Goal: Task Accomplishment & Management: Use online tool/utility

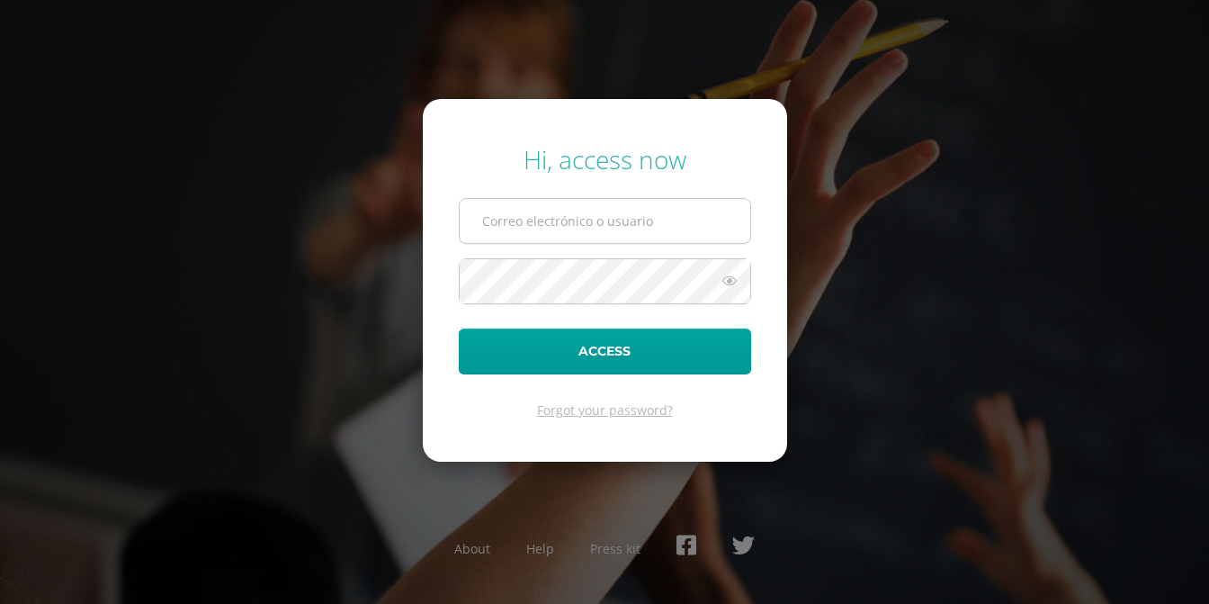
drag, startPoint x: 0, startPoint y: 0, endPoint x: 588, endPoint y: 226, distance: 630.2
click at [588, 226] on input "text" at bounding box center [605, 221] width 291 height 44
type input "jramon@insarycristovive.edu.gt"
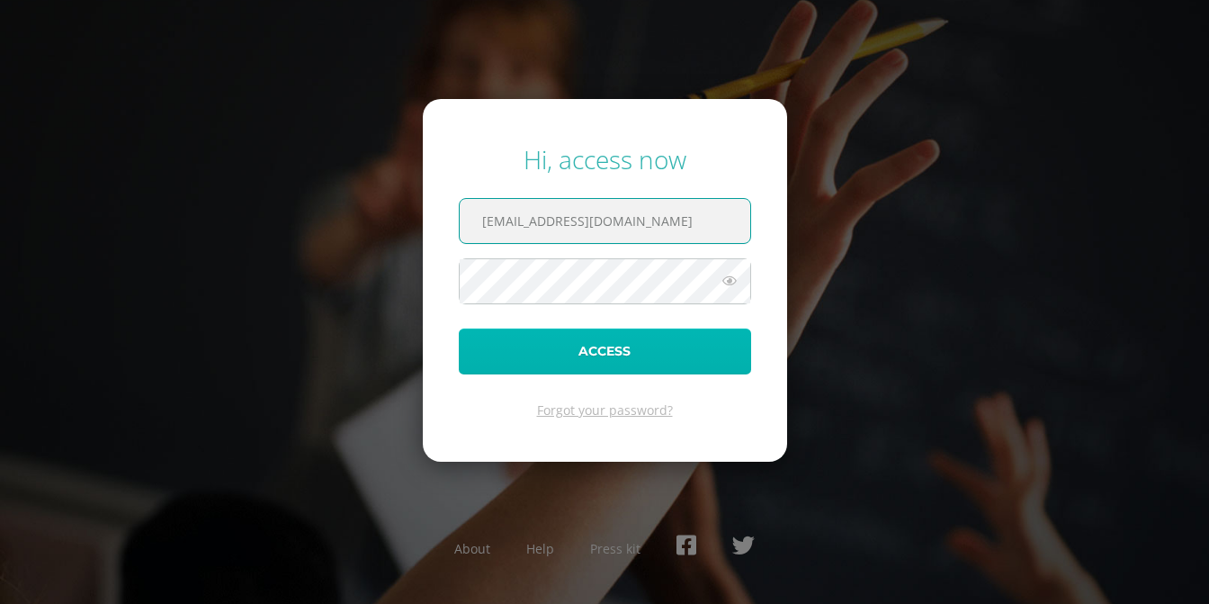
click at [648, 343] on button "Access" at bounding box center [605, 351] width 292 height 46
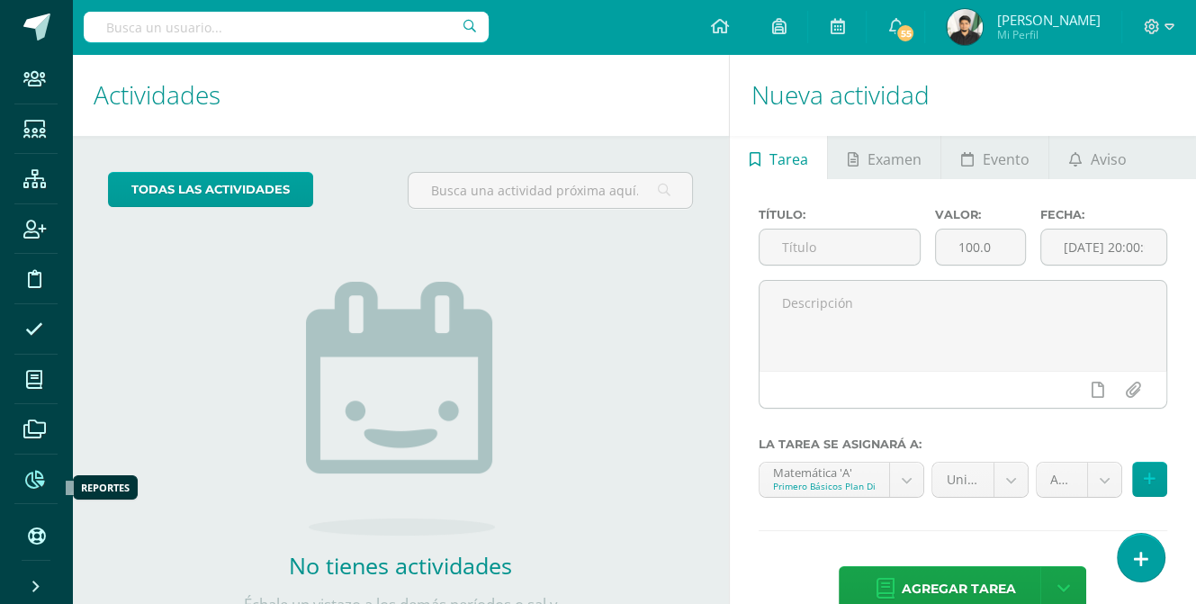
click at [38, 483] on icon at bounding box center [34, 480] width 19 height 18
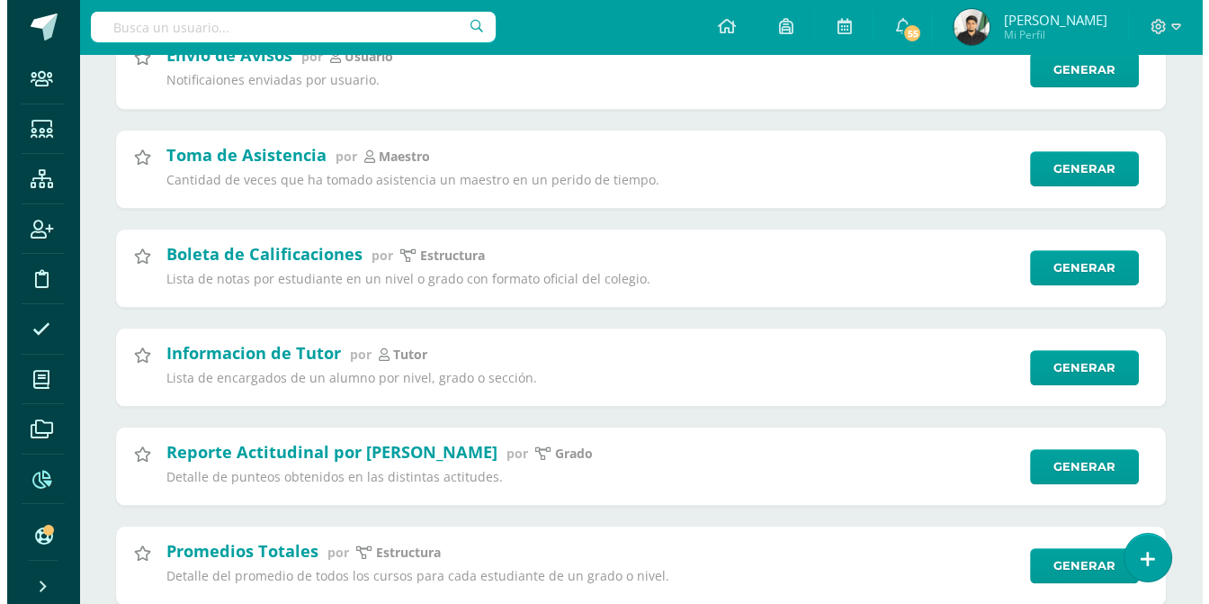
scroll to position [1349, 0]
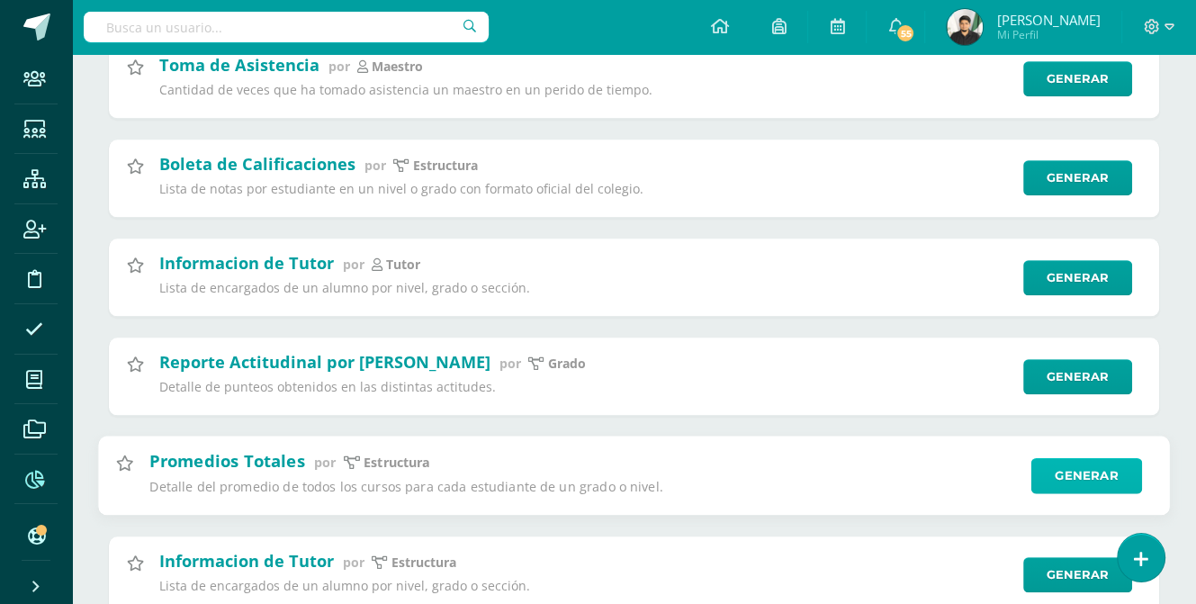
click at [1047, 489] on link "Generar" at bounding box center [1086, 476] width 111 height 36
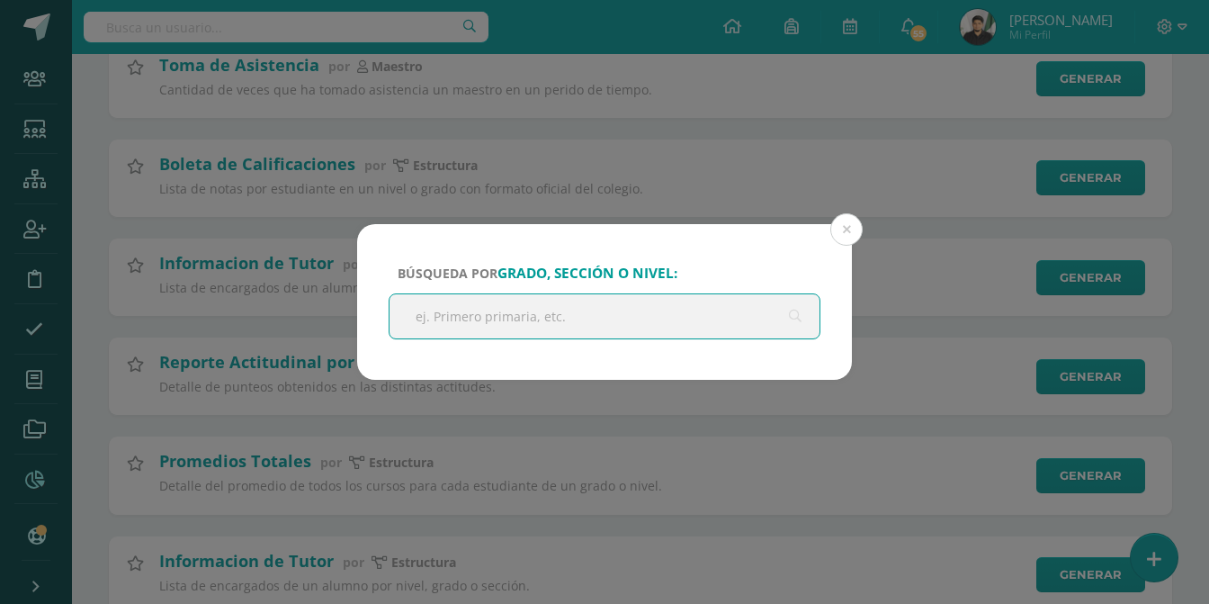
click at [545, 319] on input "text" at bounding box center [605, 316] width 430 height 44
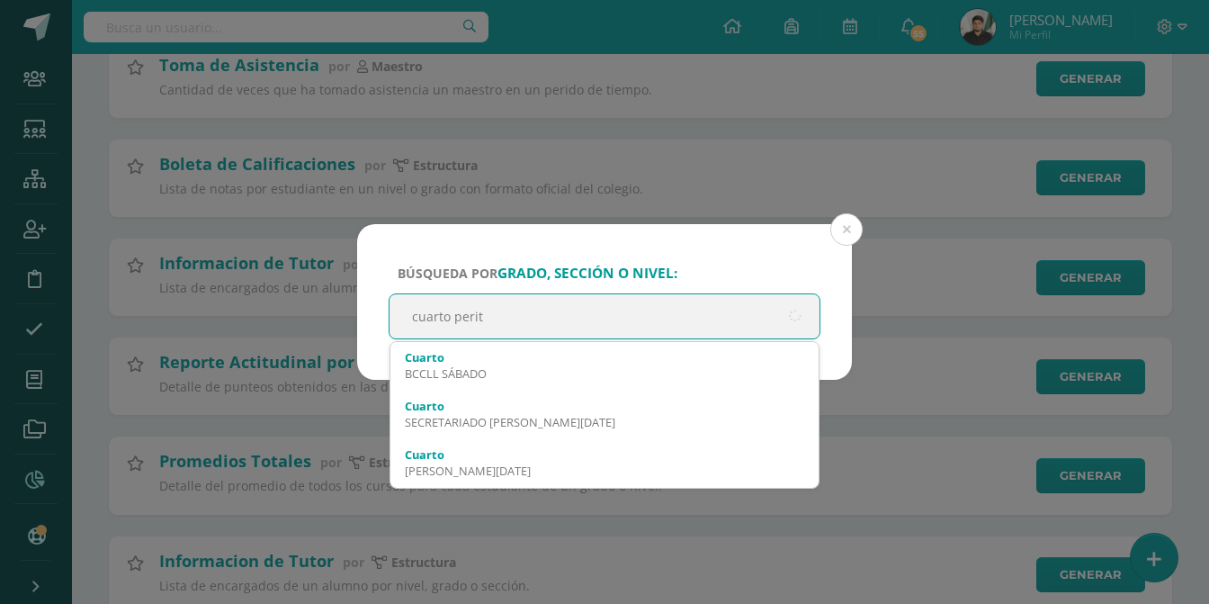
type input "cuarto perito"
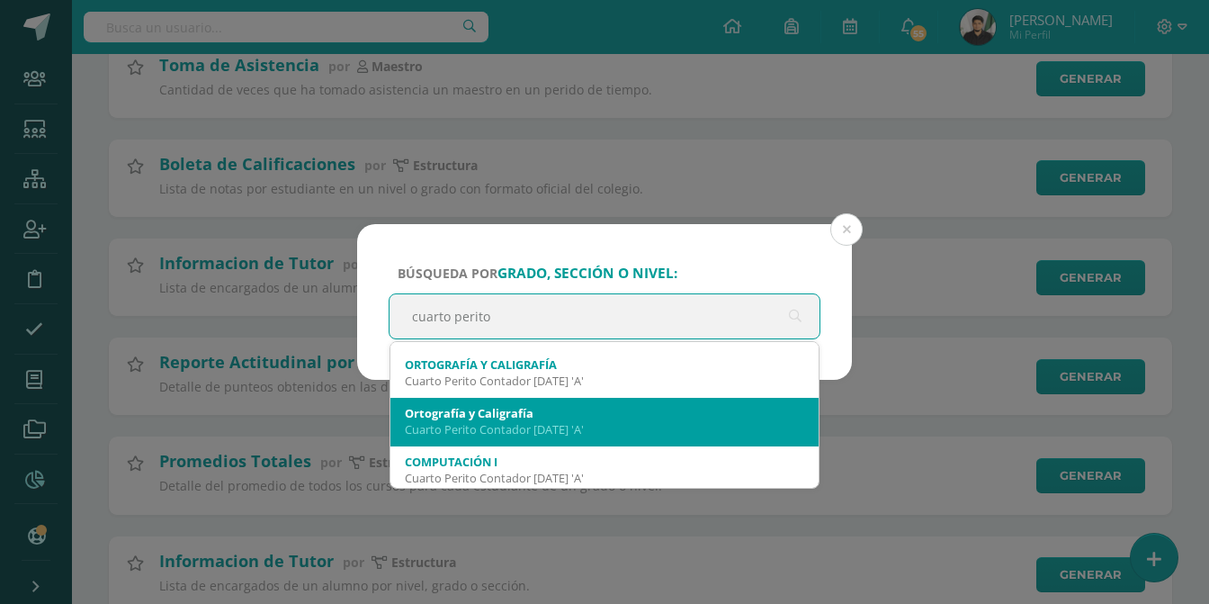
scroll to position [180, 0]
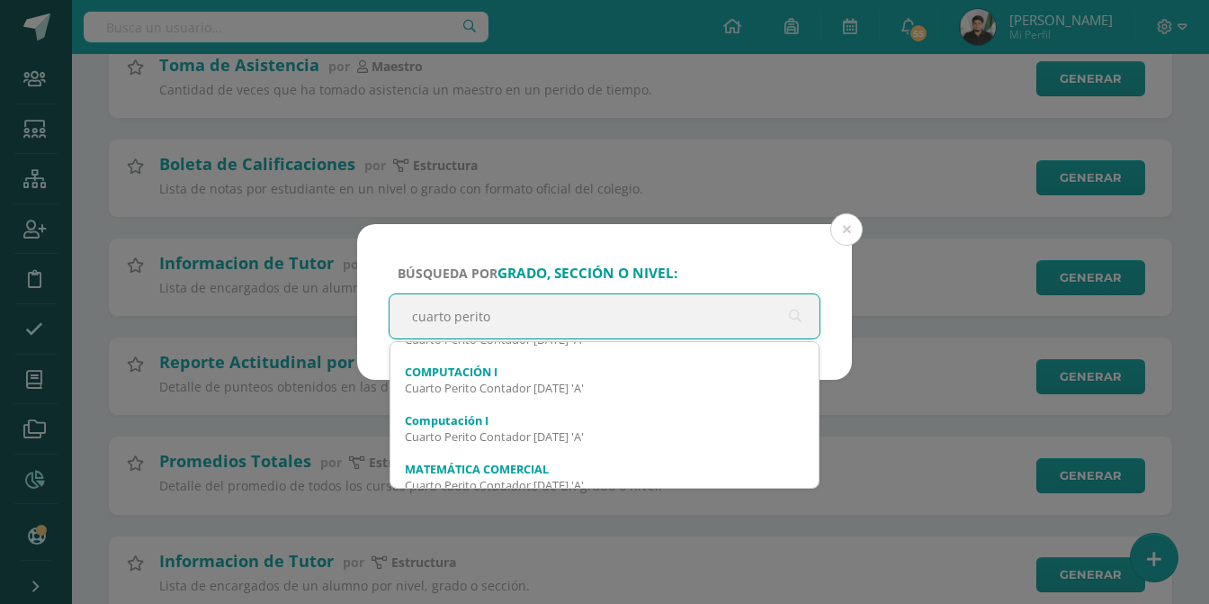
drag, startPoint x: 557, startPoint y: 320, endPoint x: 350, endPoint y: 309, distance: 207.2
click at [350, 309] on div "Búsqueda por grado, sección o nivel: cuarto perito cuarto perito Cuarto Perito …" at bounding box center [604, 302] width 1195 height 156
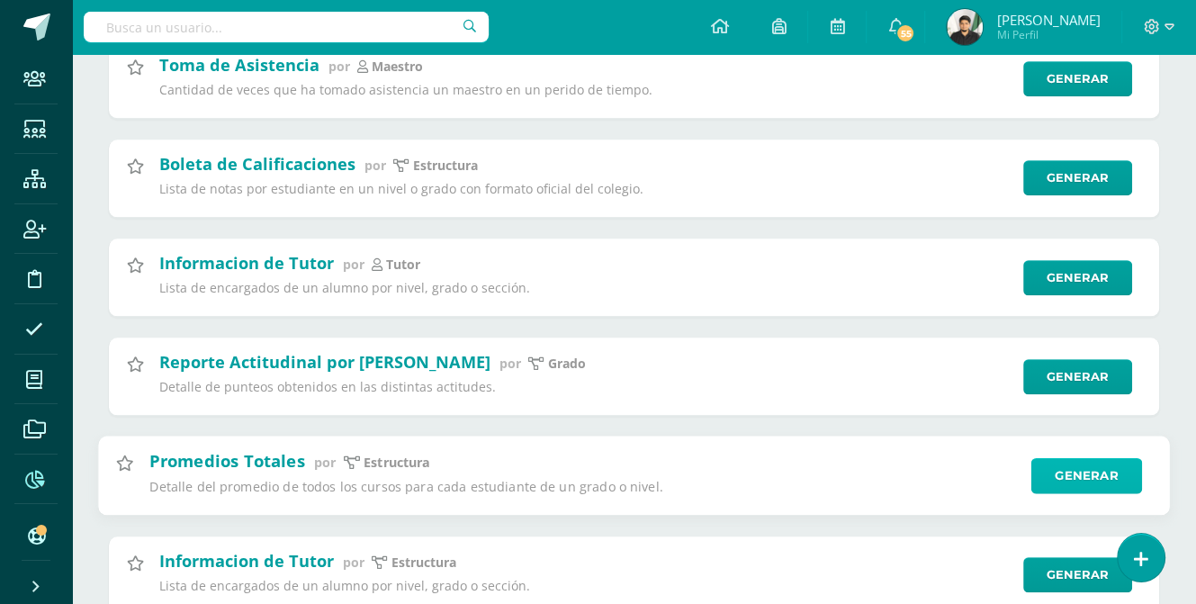
click at [1062, 494] on link "Generar" at bounding box center [1086, 476] width 111 height 36
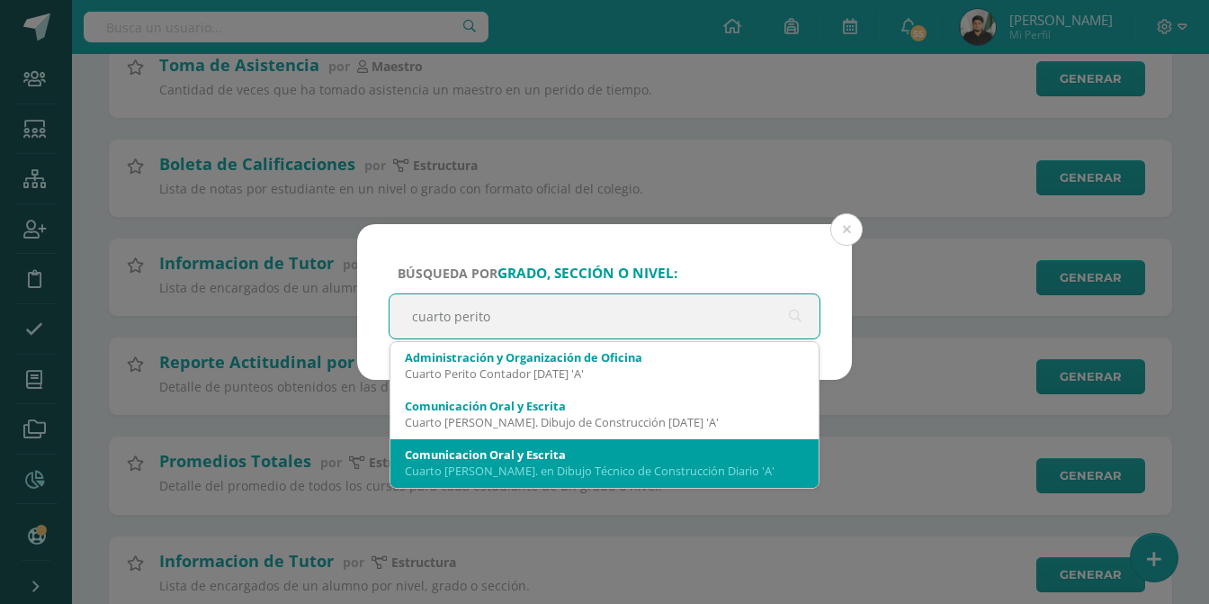
scroll to position [833, 0]
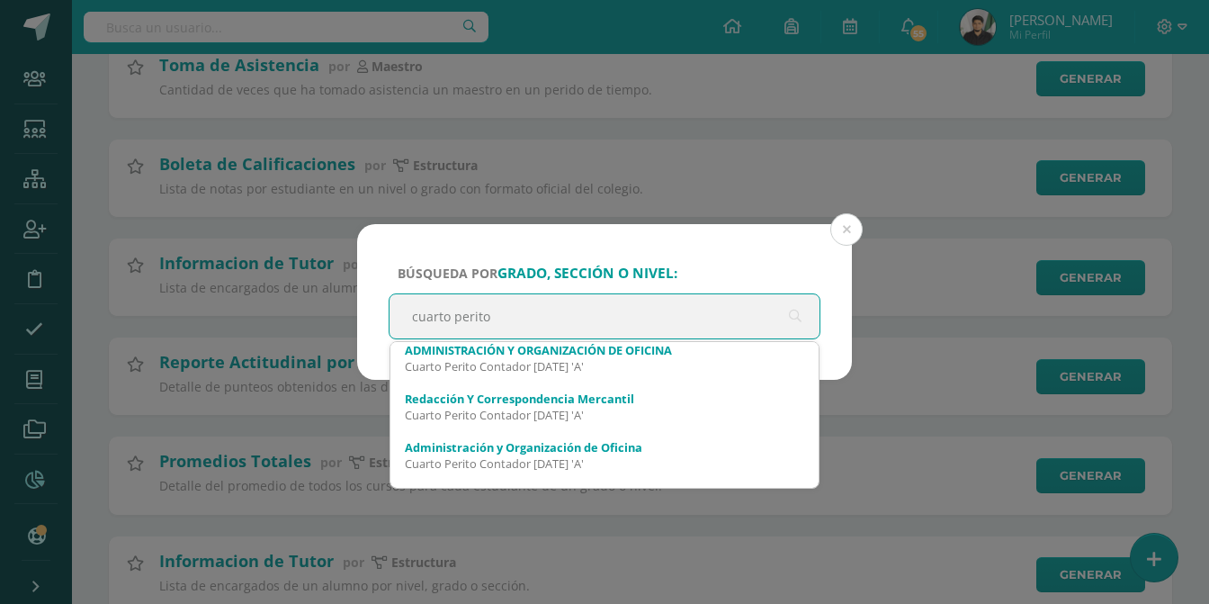
drag, startPoint x: 652, startPoint y: 319, endPoint x: 407, endPoint y: 318, distance: 245.6
click at [407, 318] on input "cuarto perito" at bounding box center [605, 316] width 430 height 44
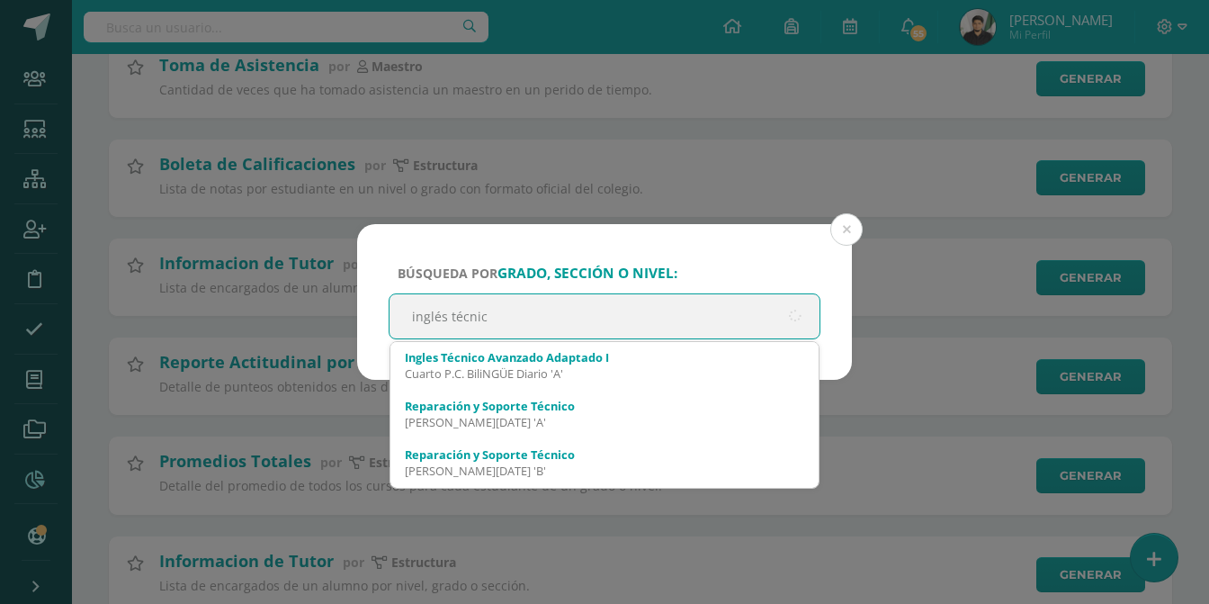
type input "inglés técnico"
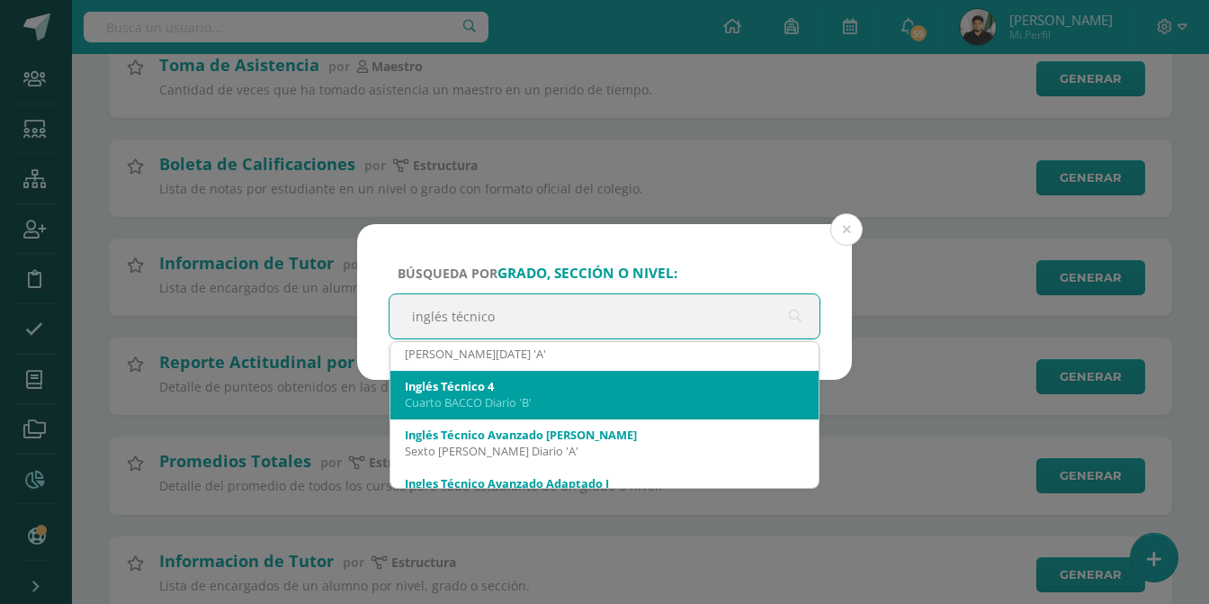
scroll to position [450, 0]
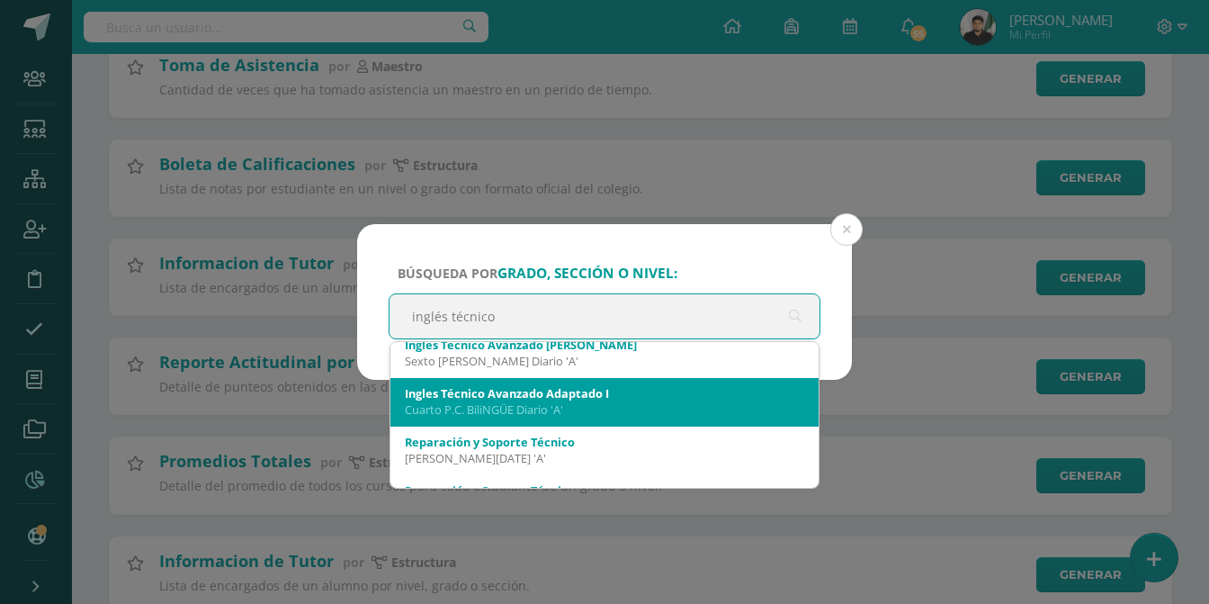
click at [565, 409] on div "Cuarto P.C. BiliNGÜE Diario 'A'" at bounding box center [604, 409] width 399 height 16
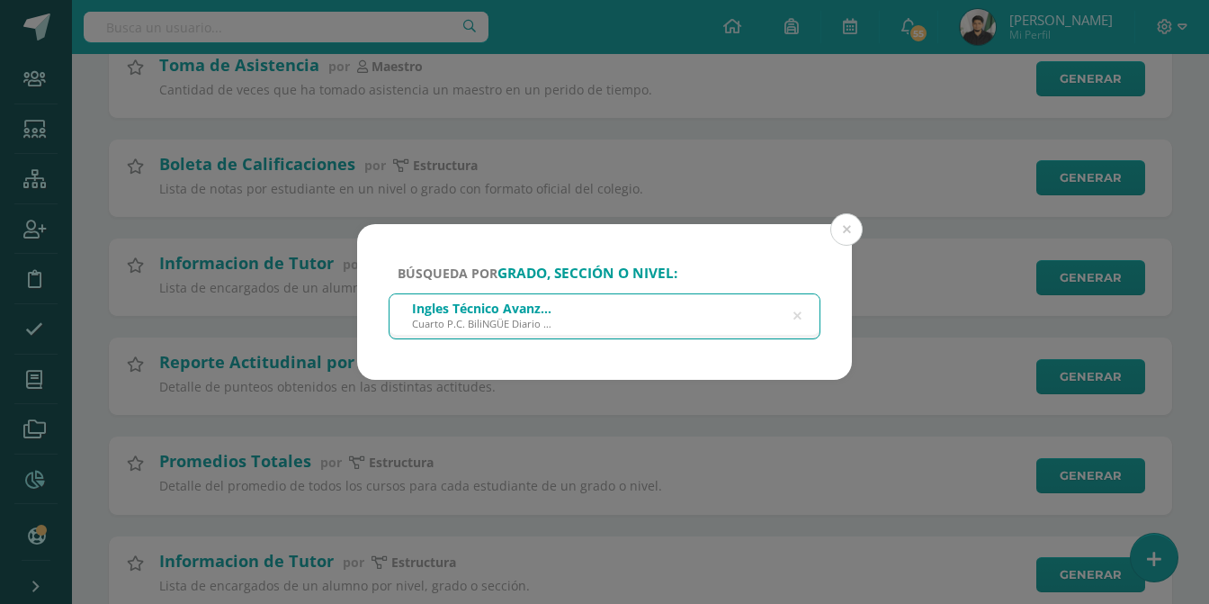
click at [643, 322] on form "Búsqueda por grado, sección o nivel: Ingles Técnico Avanzado Adaptado I Cuarto …" at bounding box center [604, 302] width 495 height 156
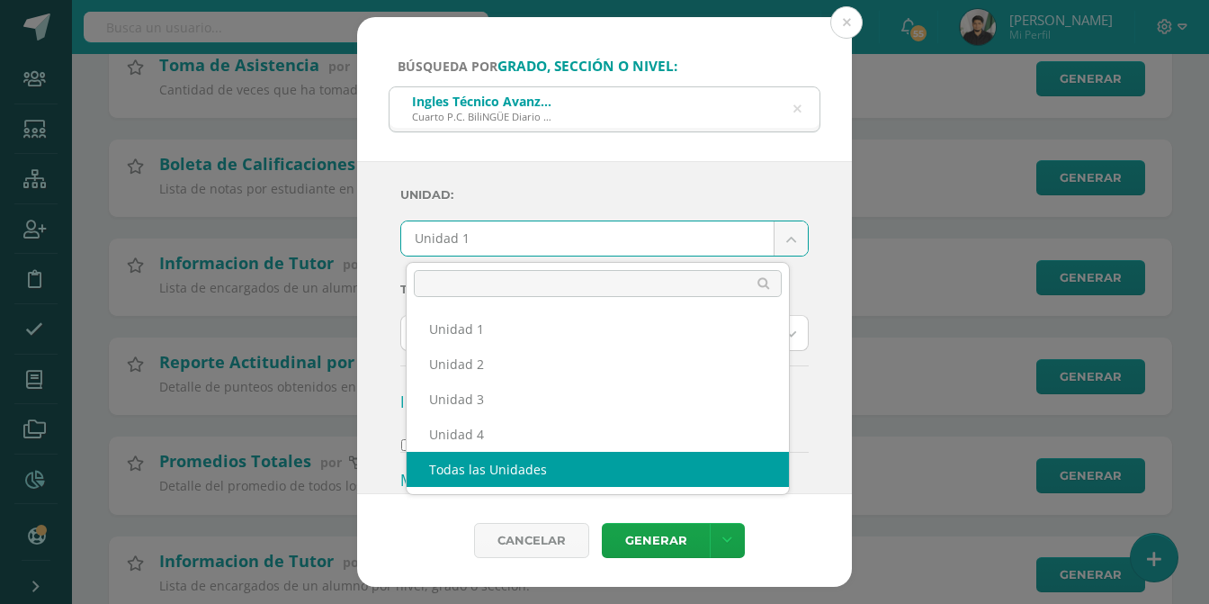
select select "all_units"
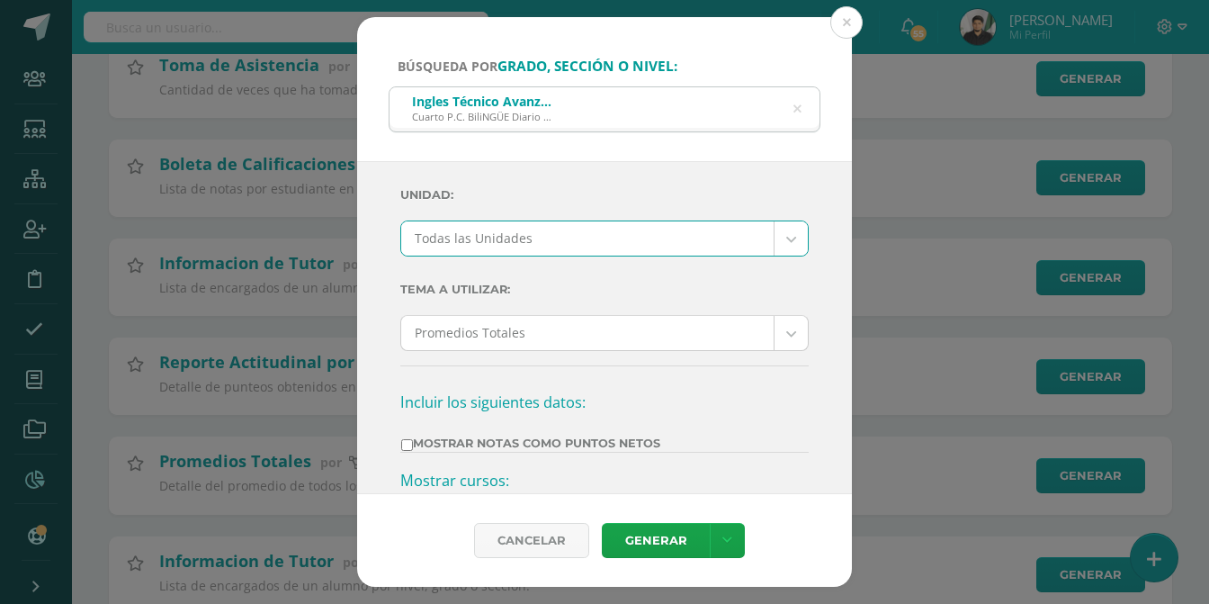
click at [410, 451] on input "Mostrar Notas Como Puntos Netos" at bounding box center [407, 445] width 12 height 12
checkbox input "true"
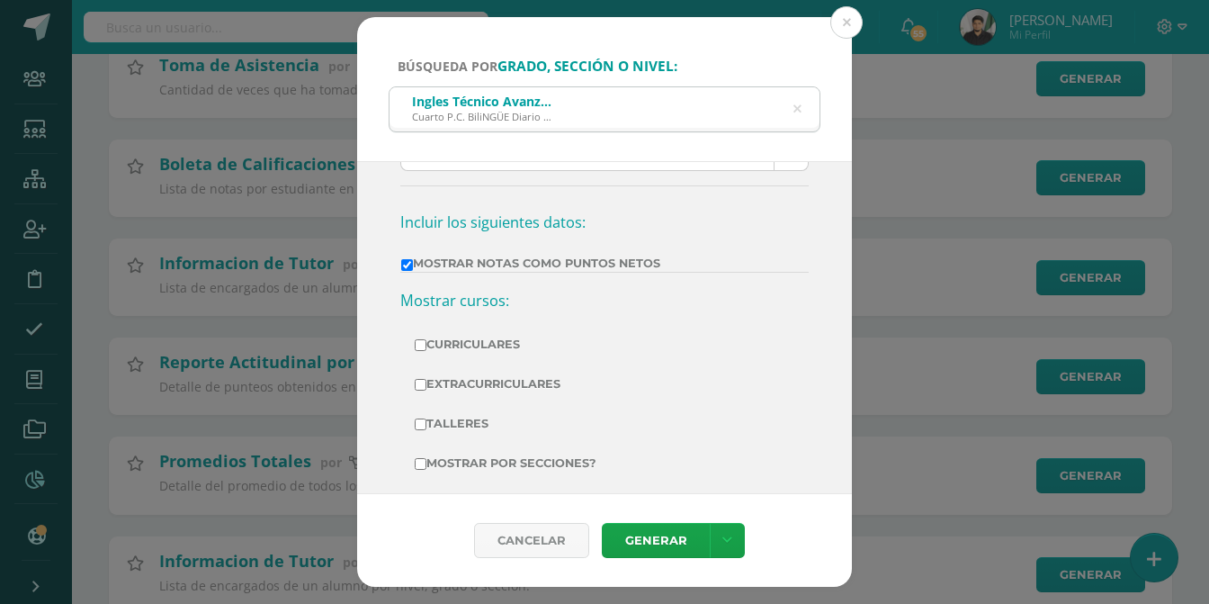
scroll to position [221, 0]
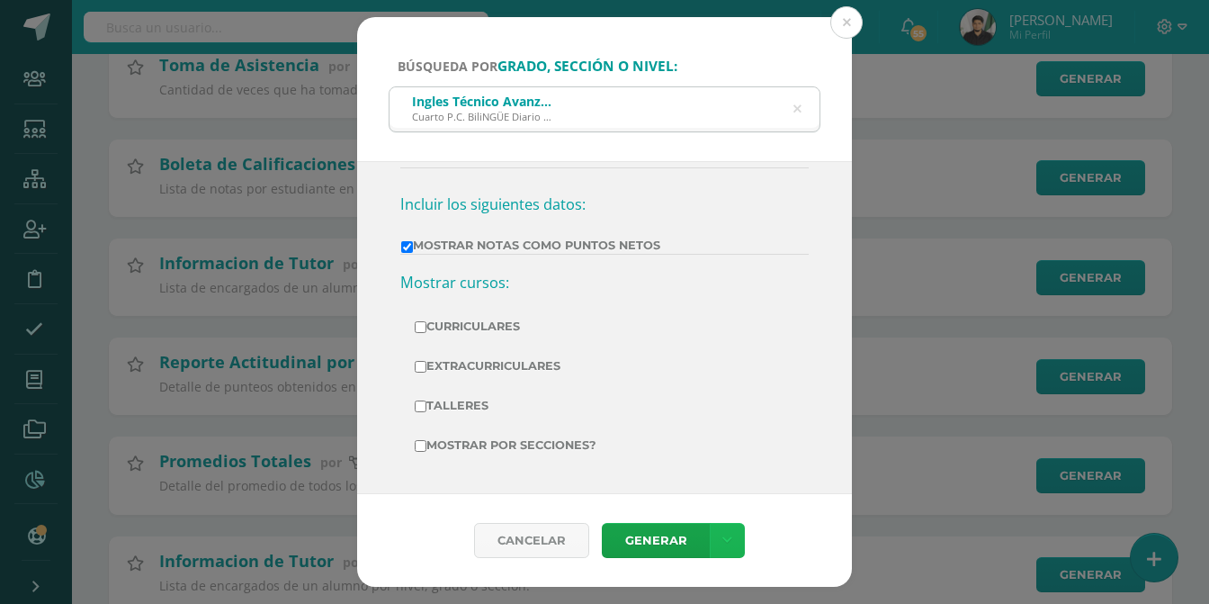
click at [728, 539] on icon at bounding box center [727, 540] width 10 height 15
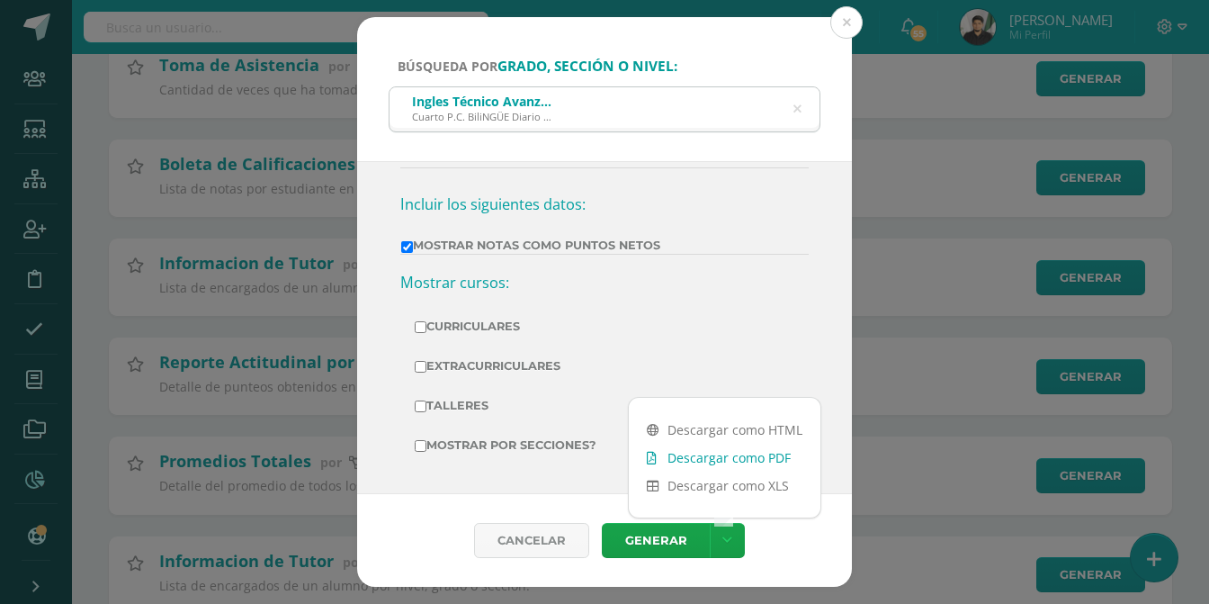
click at [743, 449] on link "Descargar como PDF" at bounding box center [725, 458] width 192 height 28
click at [694, 354] on label "Extracurriculares" at bounding box center [605, 366] width 380 height 25
click at [426, 361] on input "Extracurriculares" at bounding box center [421, 367] width 12 height 12
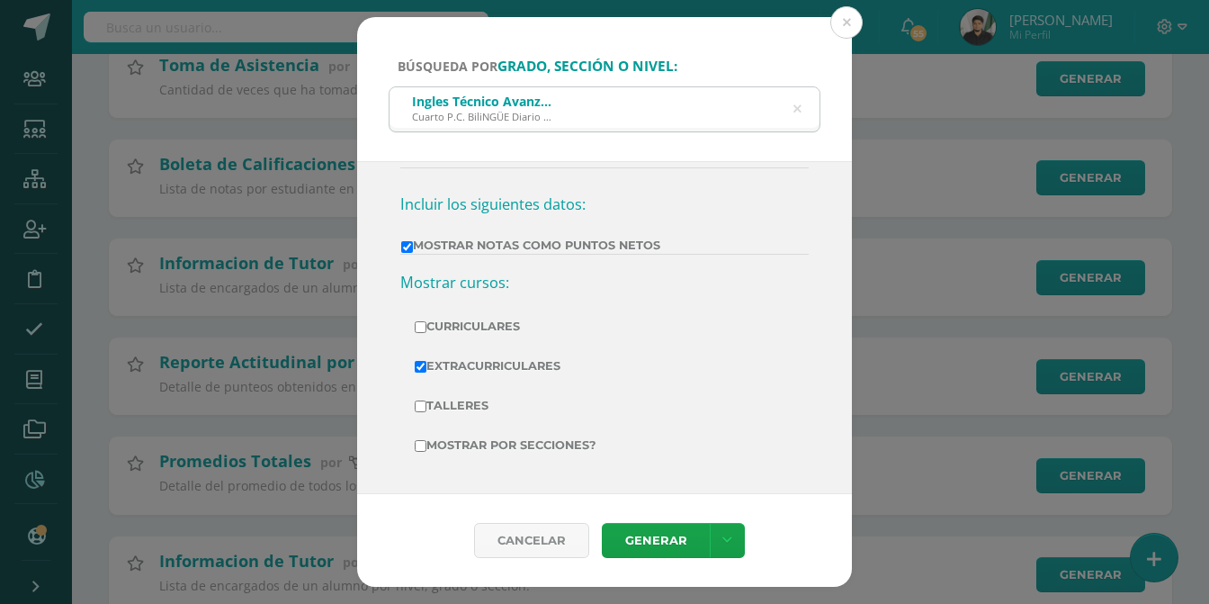
click at [479, 354] on label "Extracurriculares" at bounding box center [605, 366] width 380 height 25
click at [426, 361] on input "Extracurriculares" at bounding box center [421, 367] width 12 height 12
checkbox input "false"
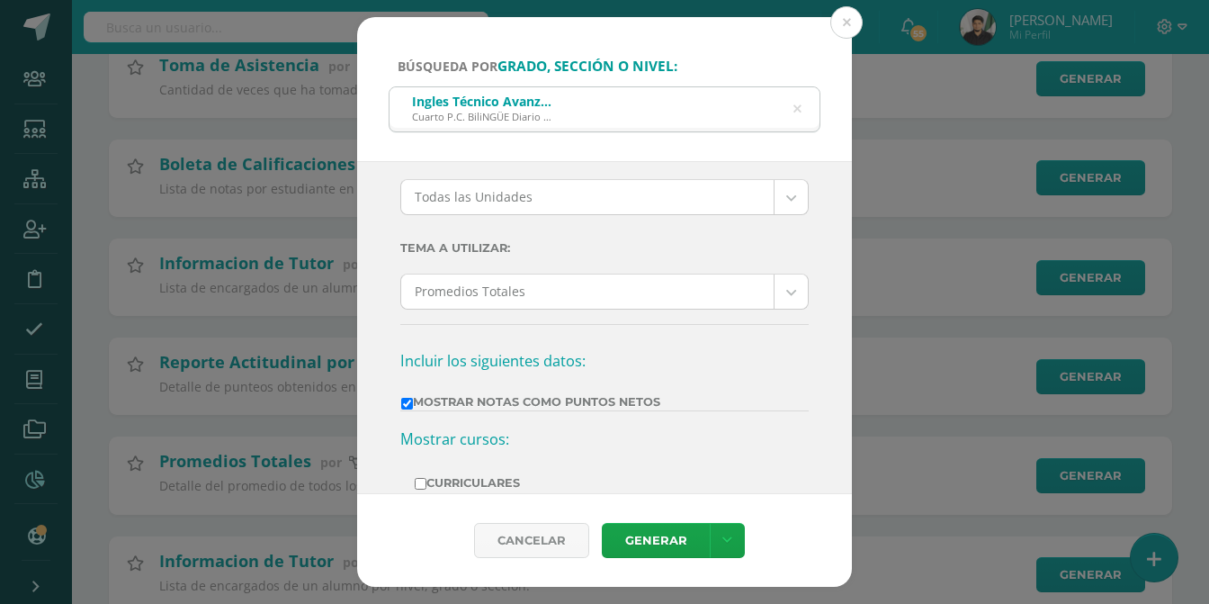
click at [424, 408] on label "Mostrar Notas Como Puntos Netos" at bounding box center [530, 401] width 259 height 13
click at [413, 409] on input "Mostrar Notas Como Puntos Netos" at bounding box center [407, 404] width 12 height 12
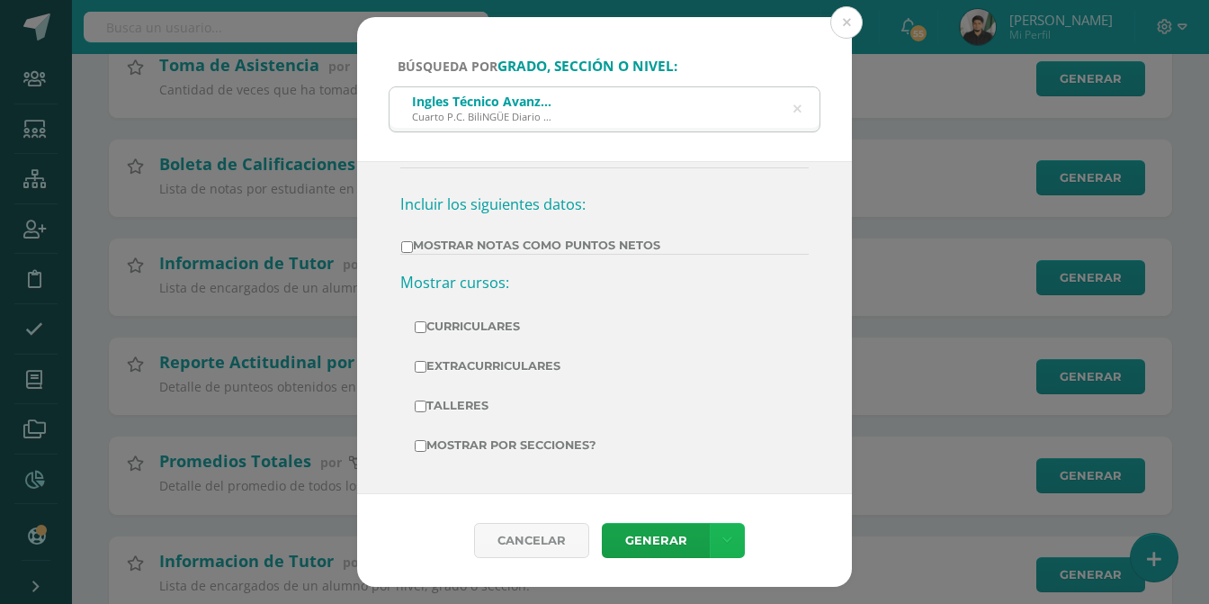
click at [731, 550] on link at bounding box center [727, 540] width 35 height 35
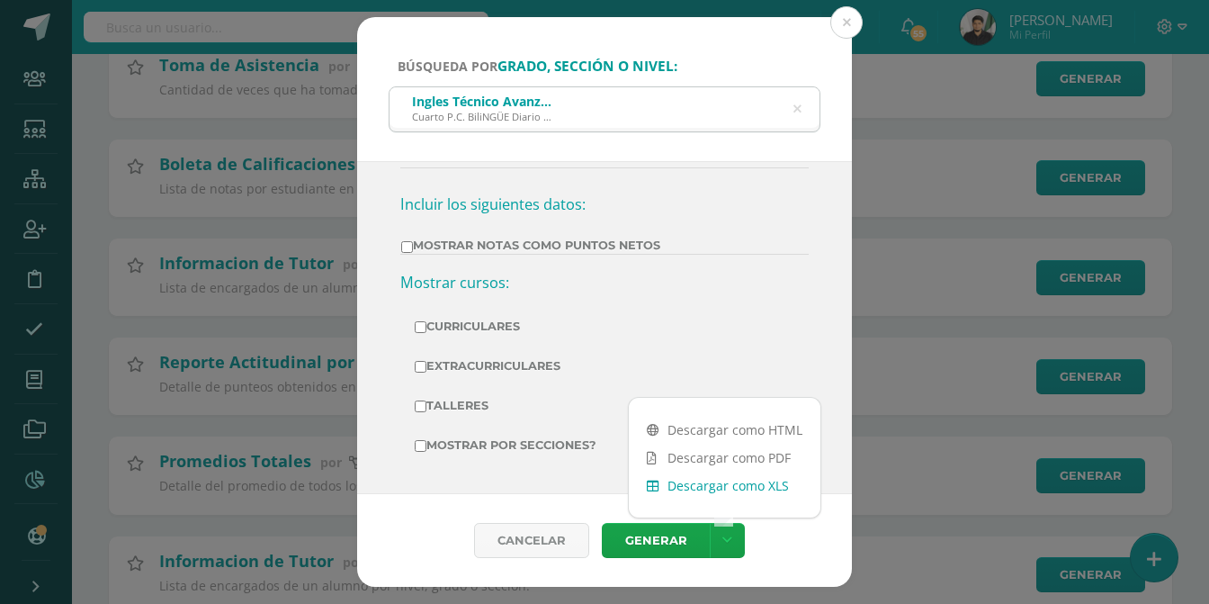
click at [735, 482] on link "Descargar como XLS" at bounding box center [725, 485] width 192 height 28
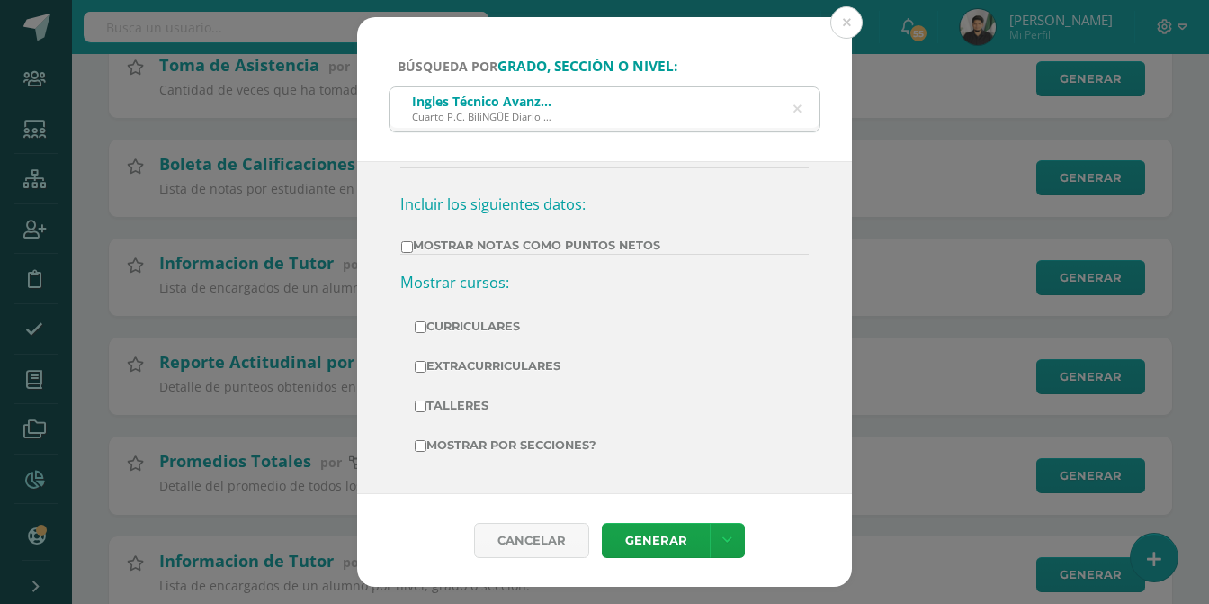
click at [439, 238] on label "Mostrar Notas Como Puntos Netos" at bounding box center [530, 244] width 259 height 13
click at [413, 241] on input "Mostrar Notas Como Puntos Netos" at bounding box center [407, 247] width 12 height 12
checkbox input "true"
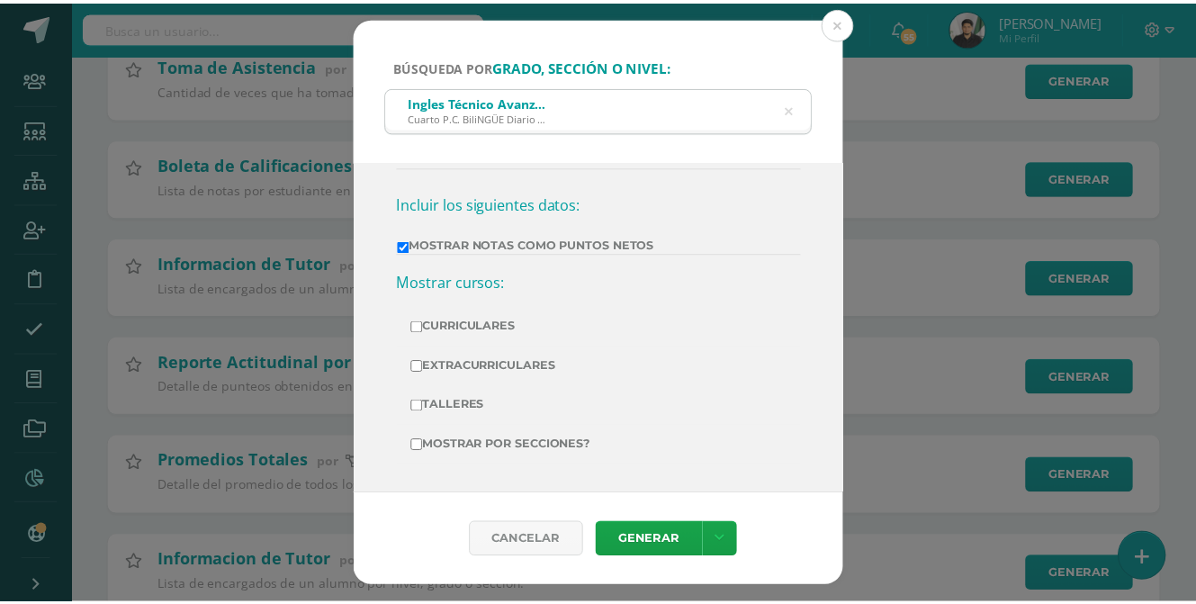
scroll to position [131, 0]
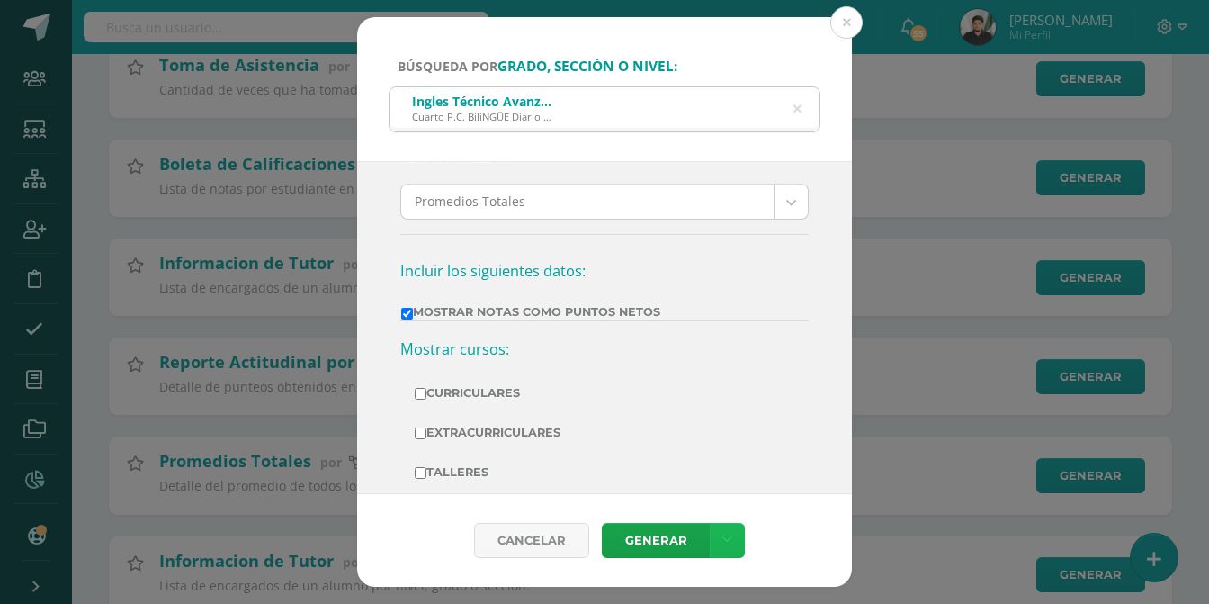
click at [722, 548] on icon at bounding box center [727, 540] width 10 height 15
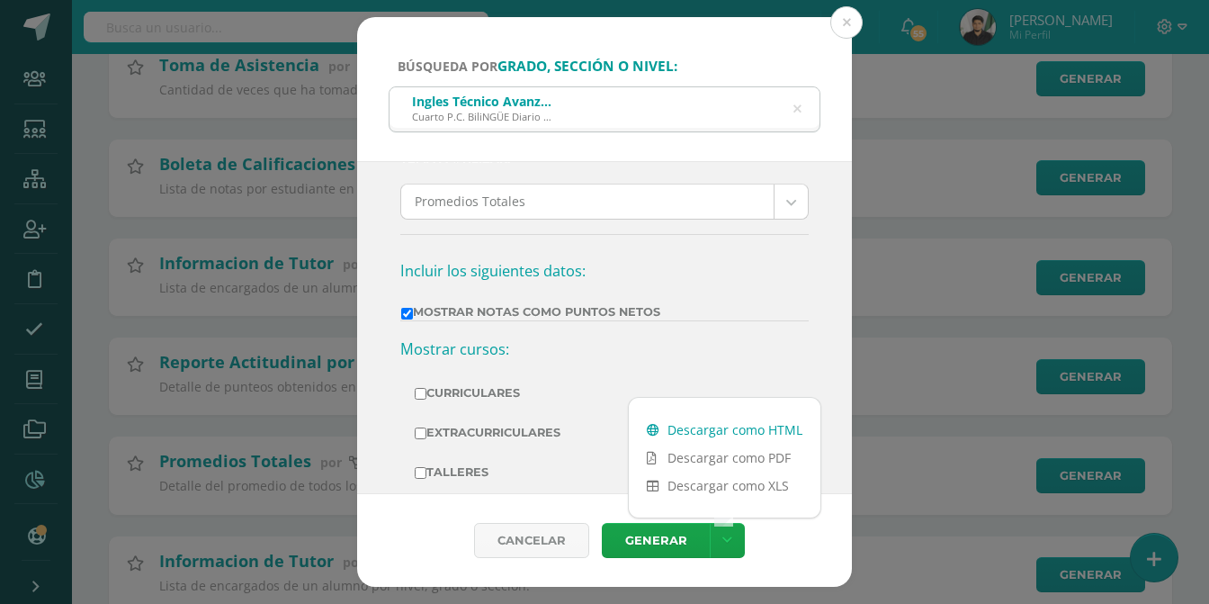
click at [753, 434] on link "Descargar como HTML" at bounding box center [725, 430] width 192 height 28
click at [857, 10] on button at bounding box center [846, 22] width 32 height 32
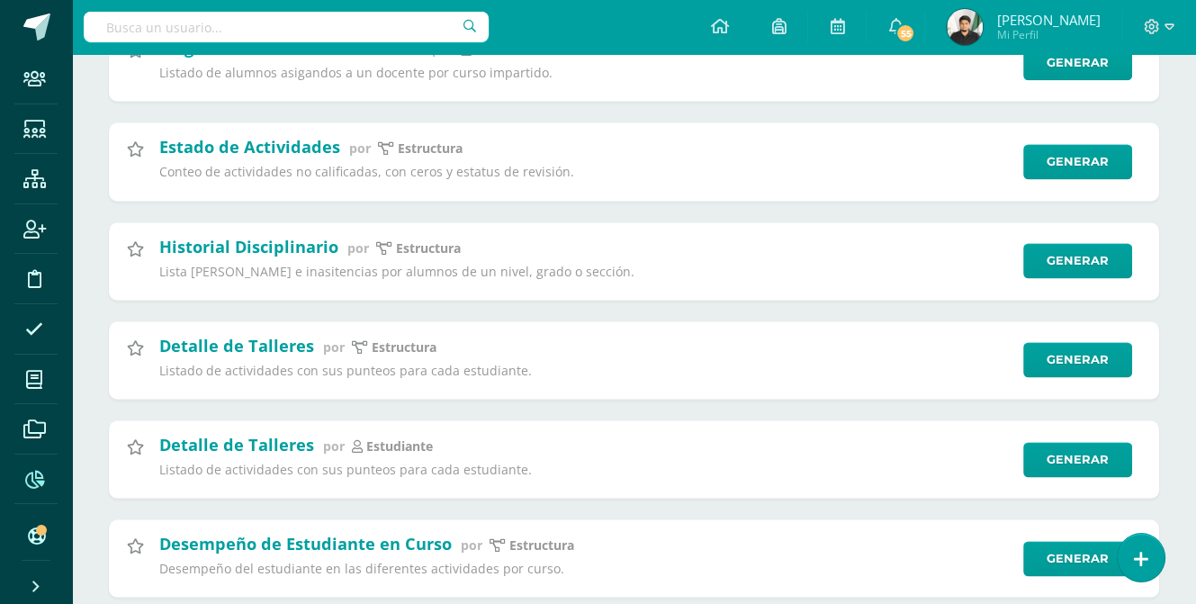
scroll to position [2429, 0]
